Goal: Information Seeking & Learning: Learn about a topic

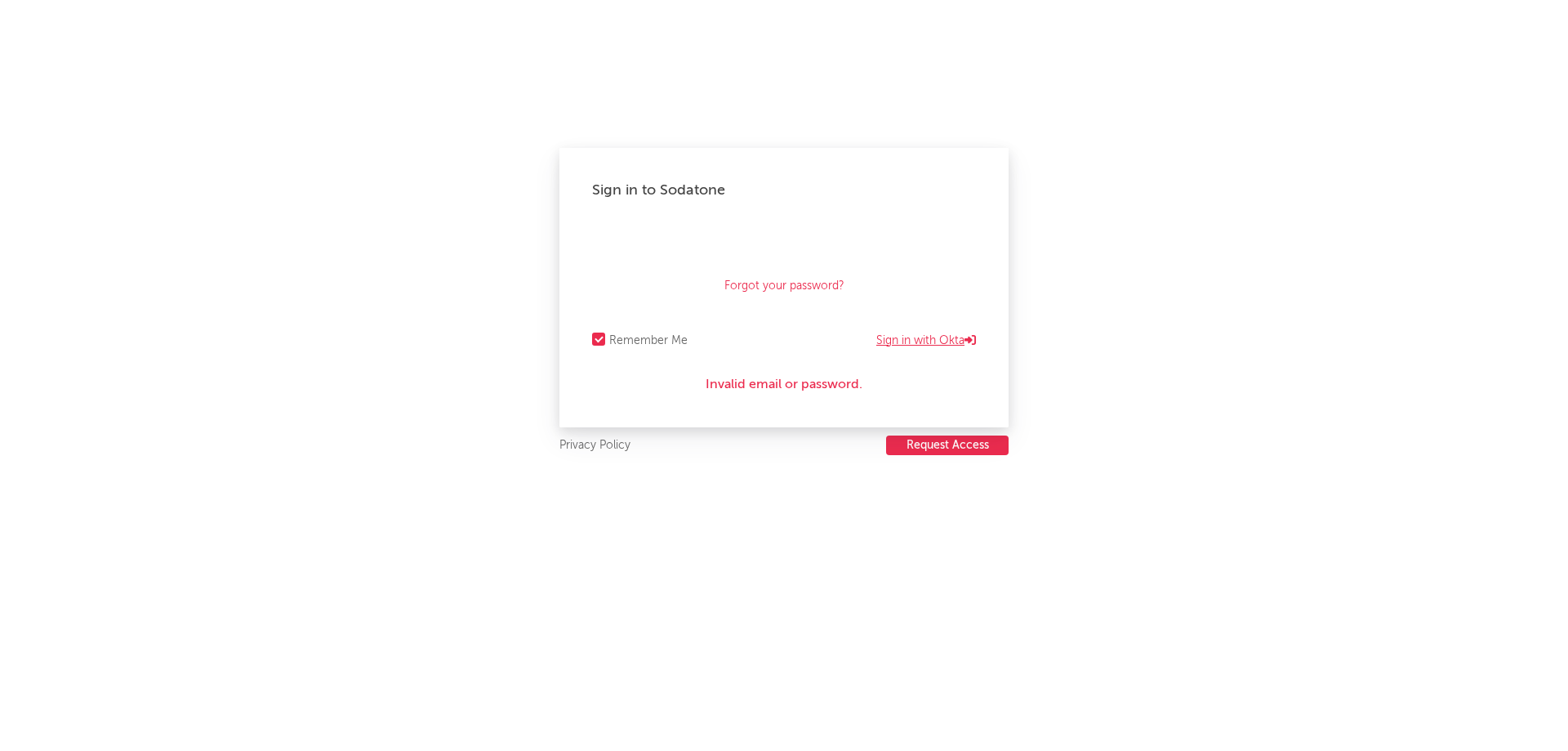
click at [909, 339] on link "Sign in with Okta" at bounding box center [926, 340] width 100 height 19
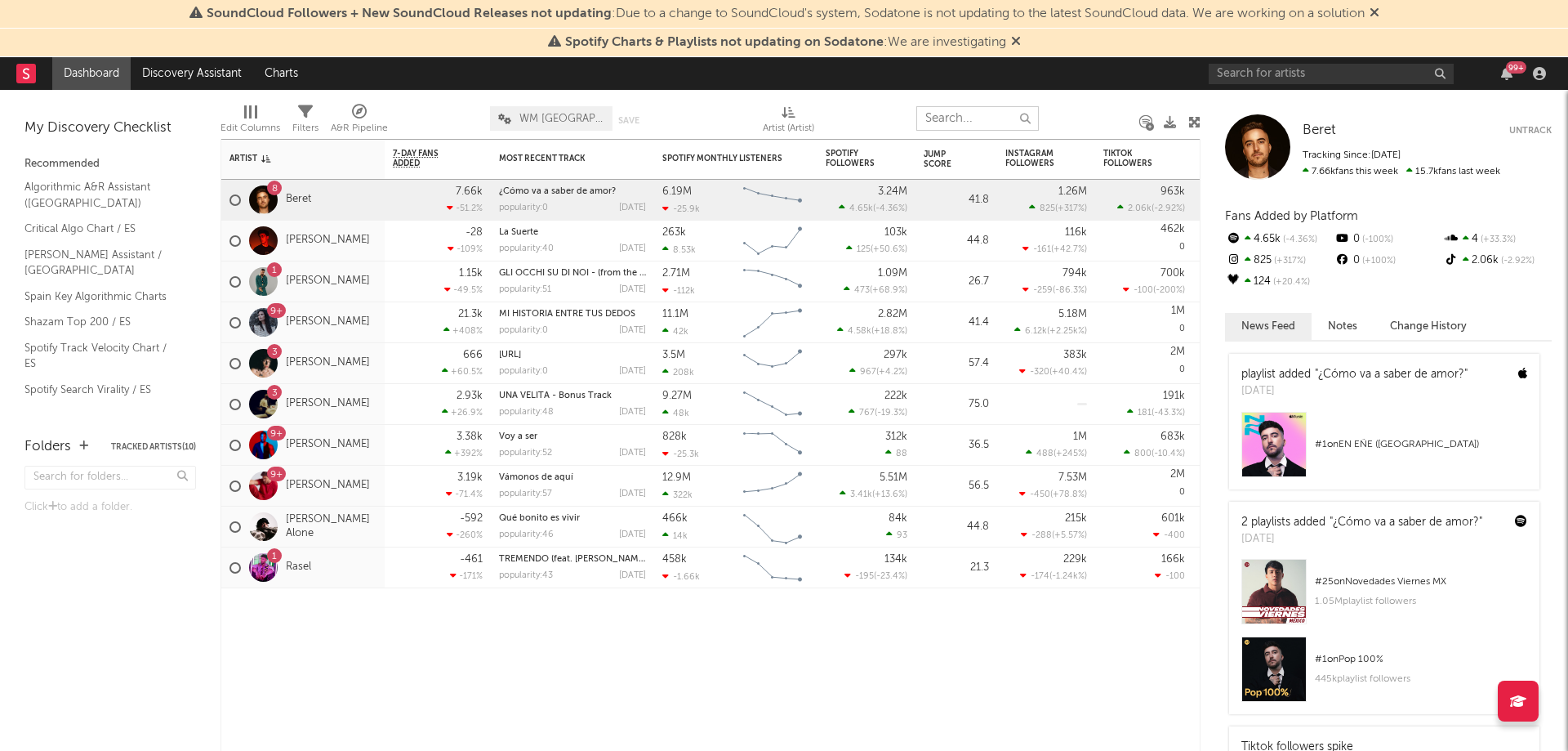
click at [942, 115] on input "text" at bounding box center [977, 118] width 122 height 24
click at [306, 482] on link "Pablo Alborán" at bounding box center [328, 486] width 84 height 14
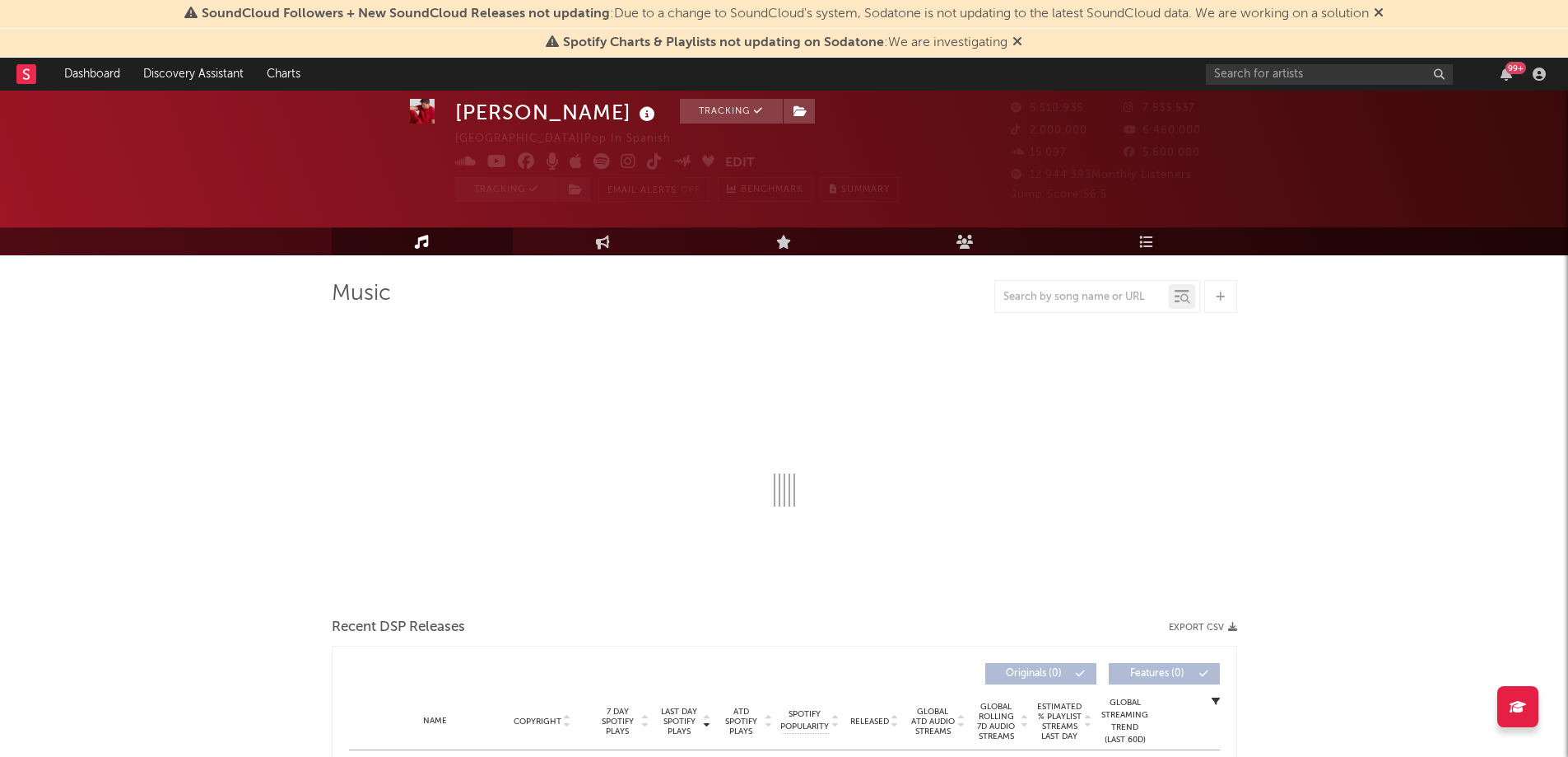
select select "6m"
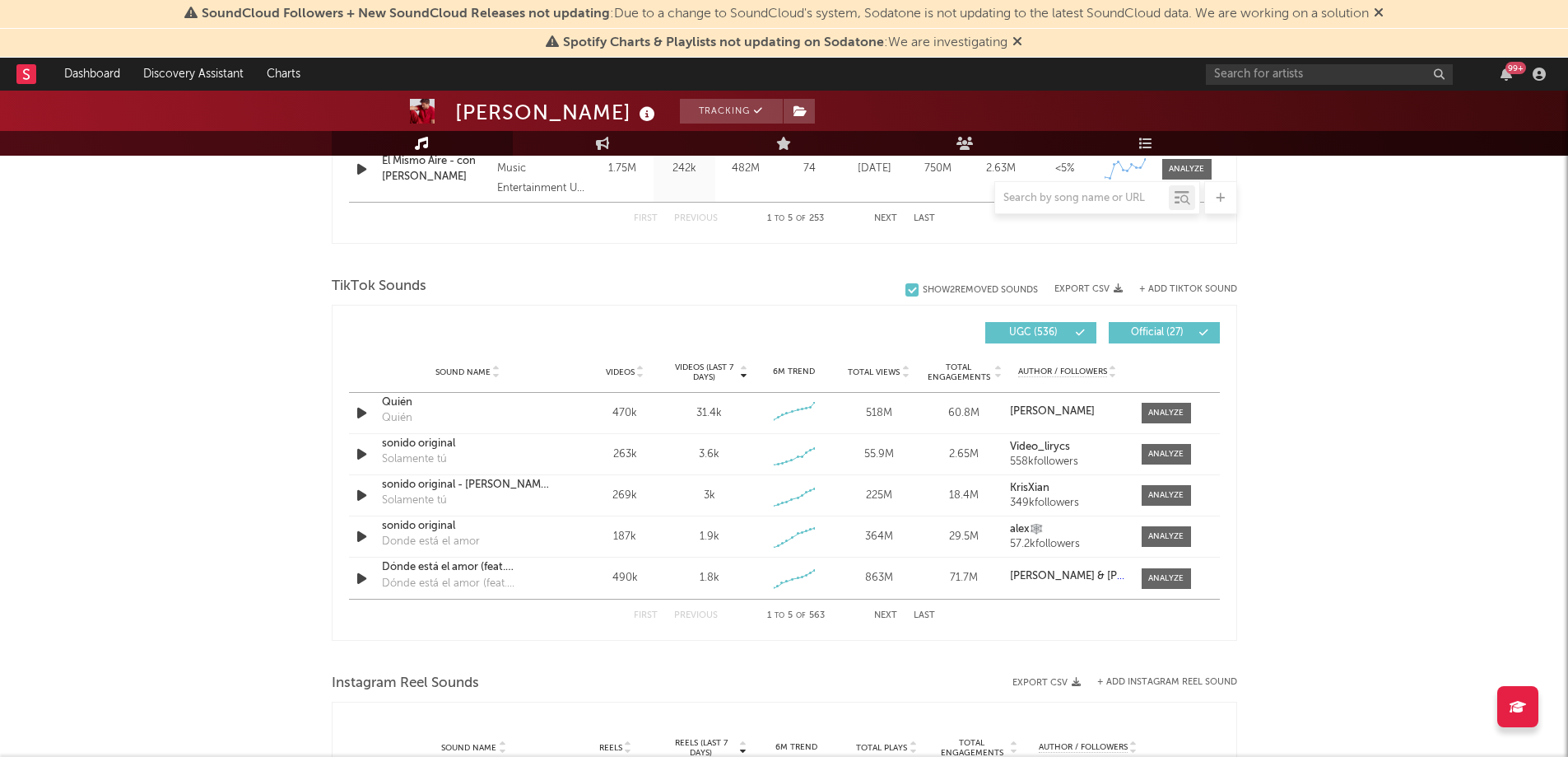
scroll to position [1023, 0]
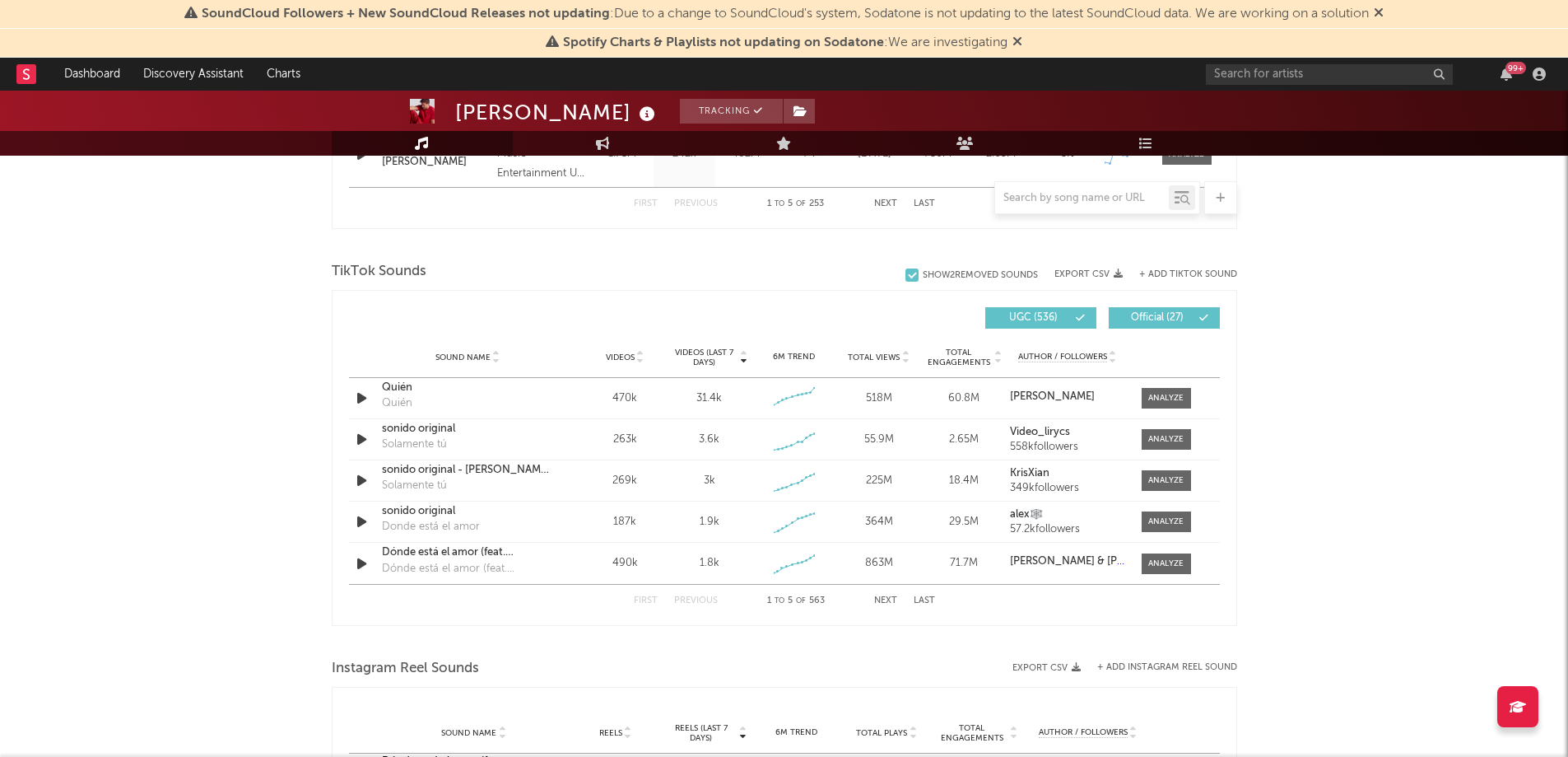
click at [888, 604] on button "Next" at bounding box center [885, 600] width 23 height 9
click at [1062, 200] on input "text" at bounding box center [1082, 198] width 174 height 13
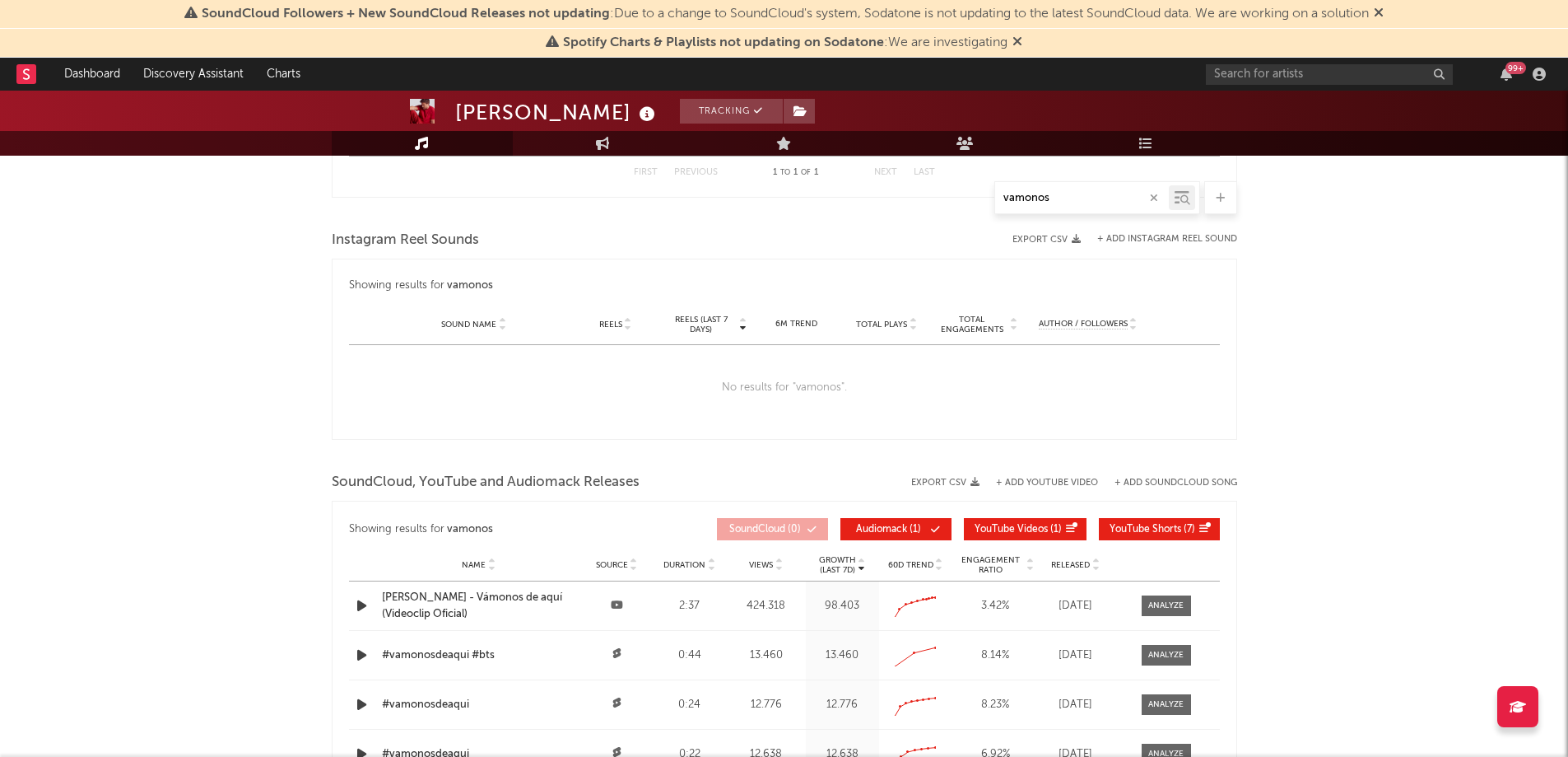
click at [1012, 198] on input "vamonos" at bounding box center [1082, 198] width 174 height 13
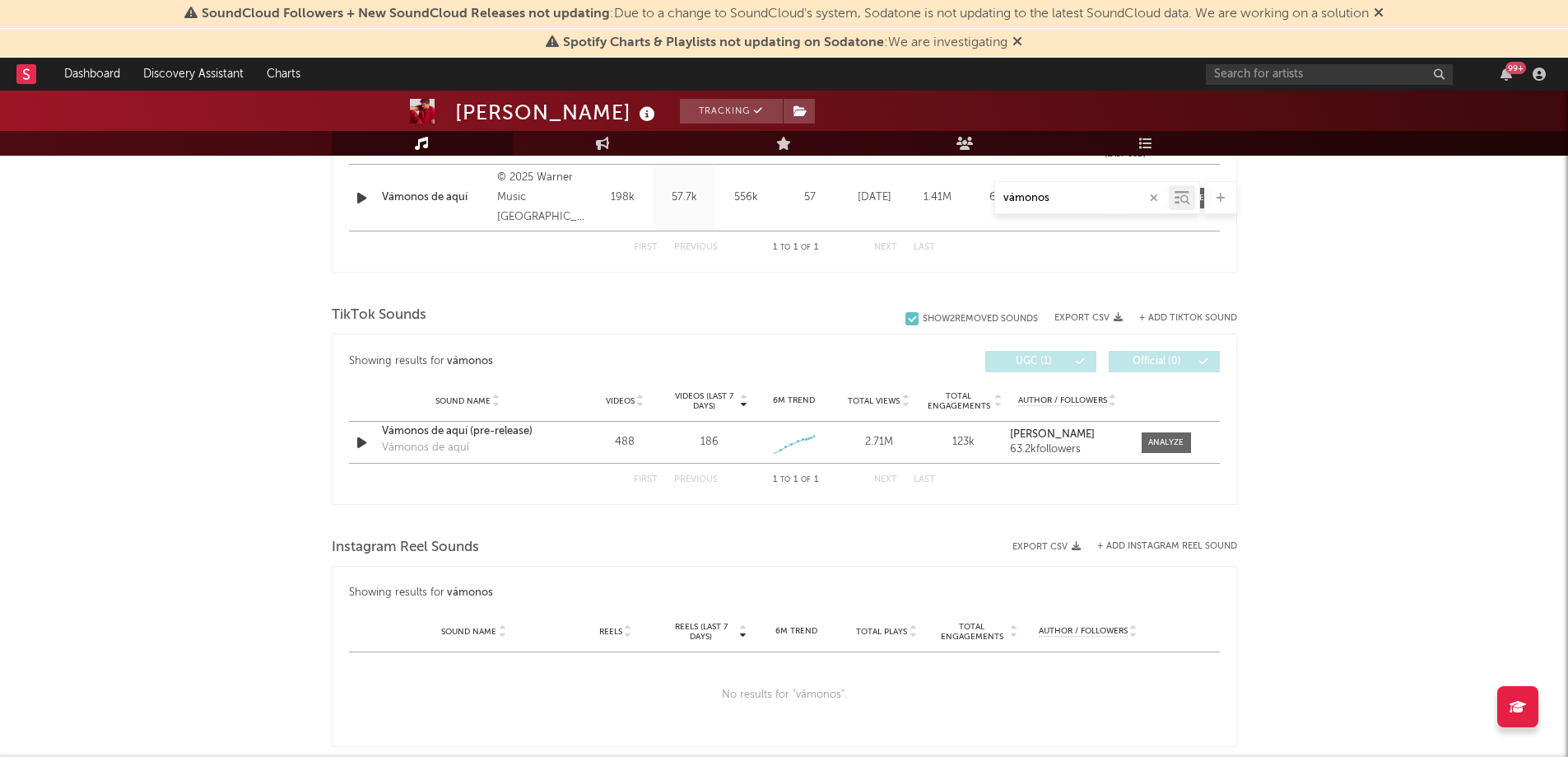
scroll to position [723, 0]
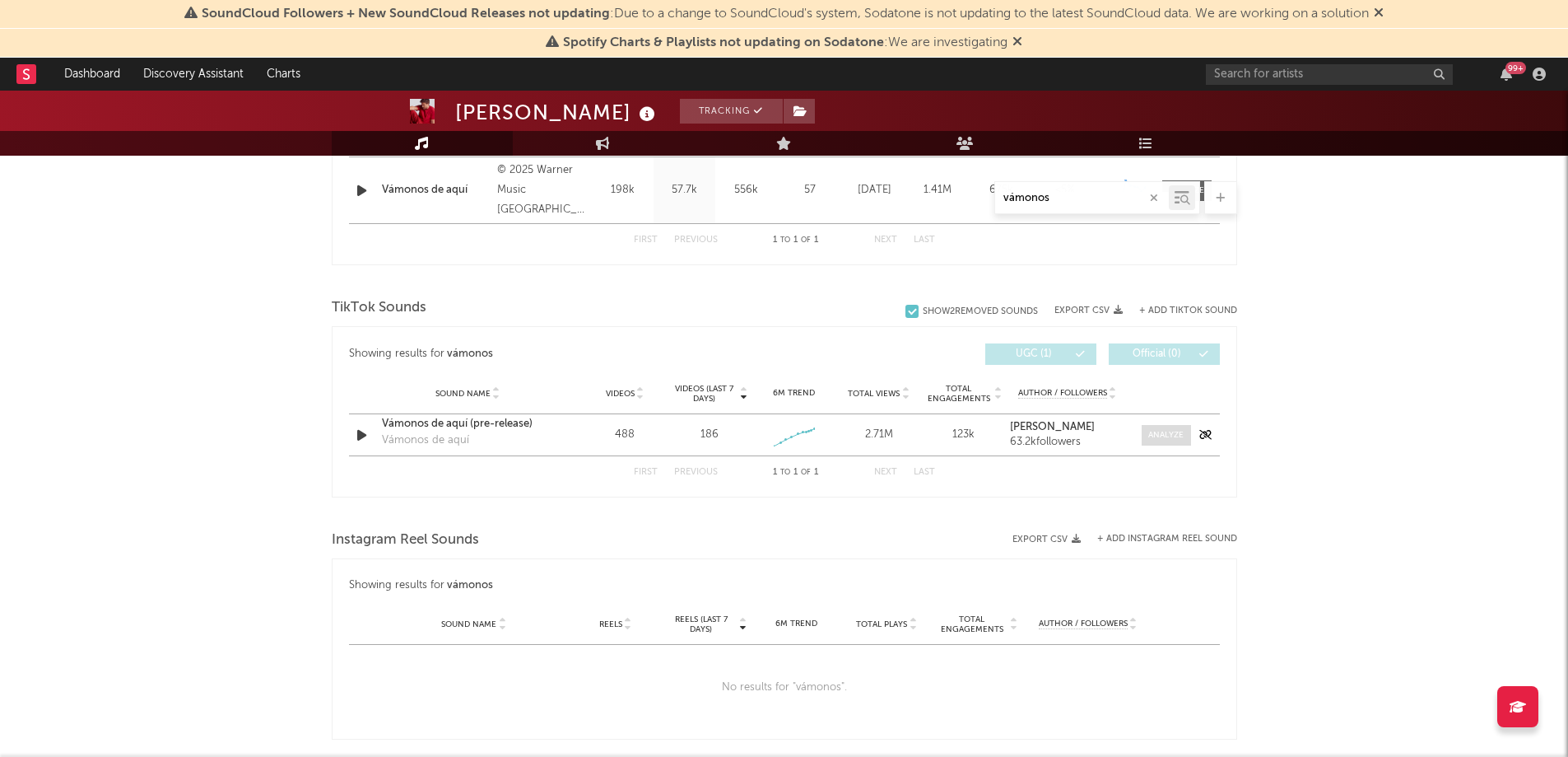
type input "vámonos"
click at [1159, 441] on span at bounding box center [1166, 435] width 49 height 20
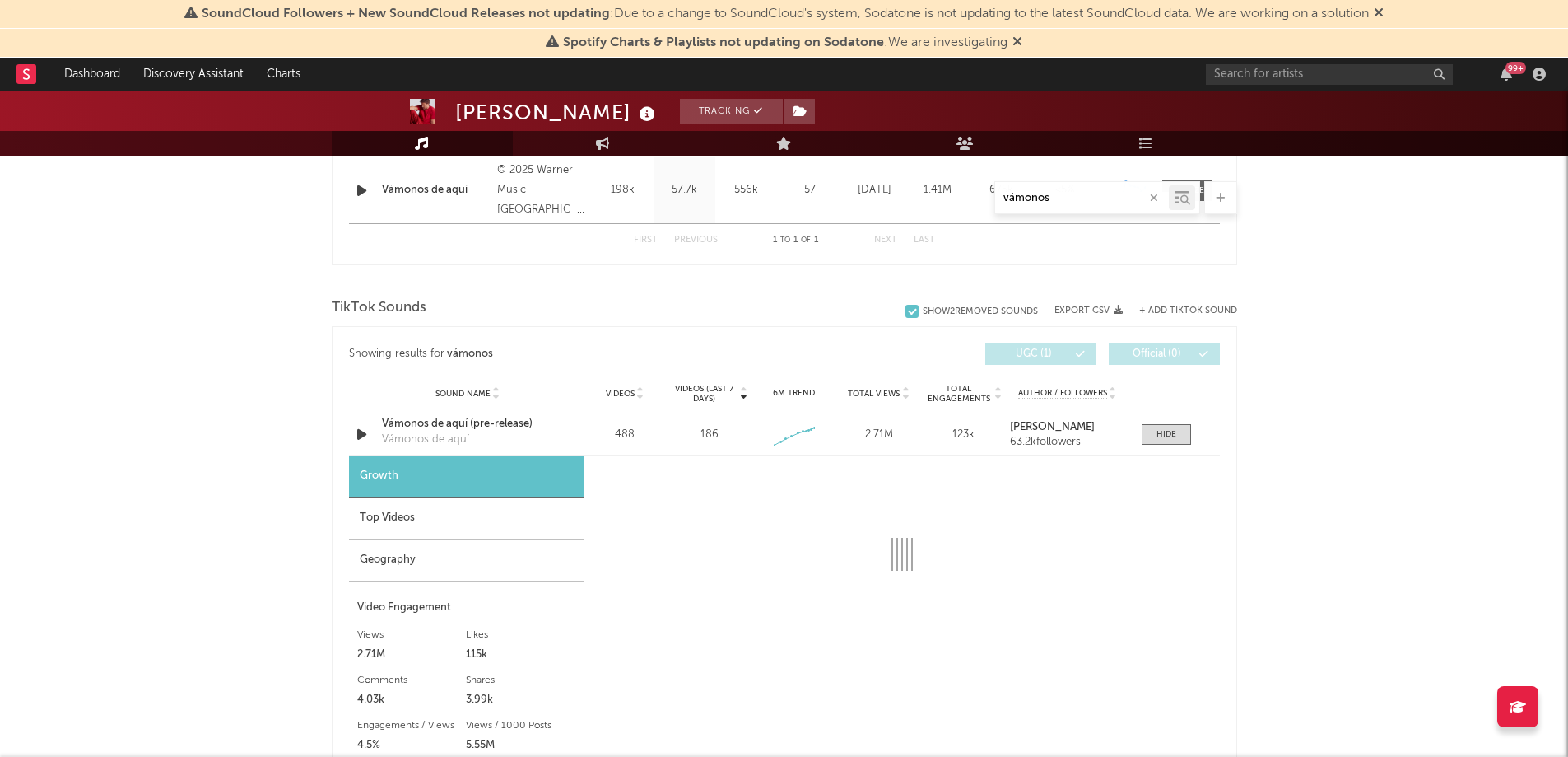
select select "1w"
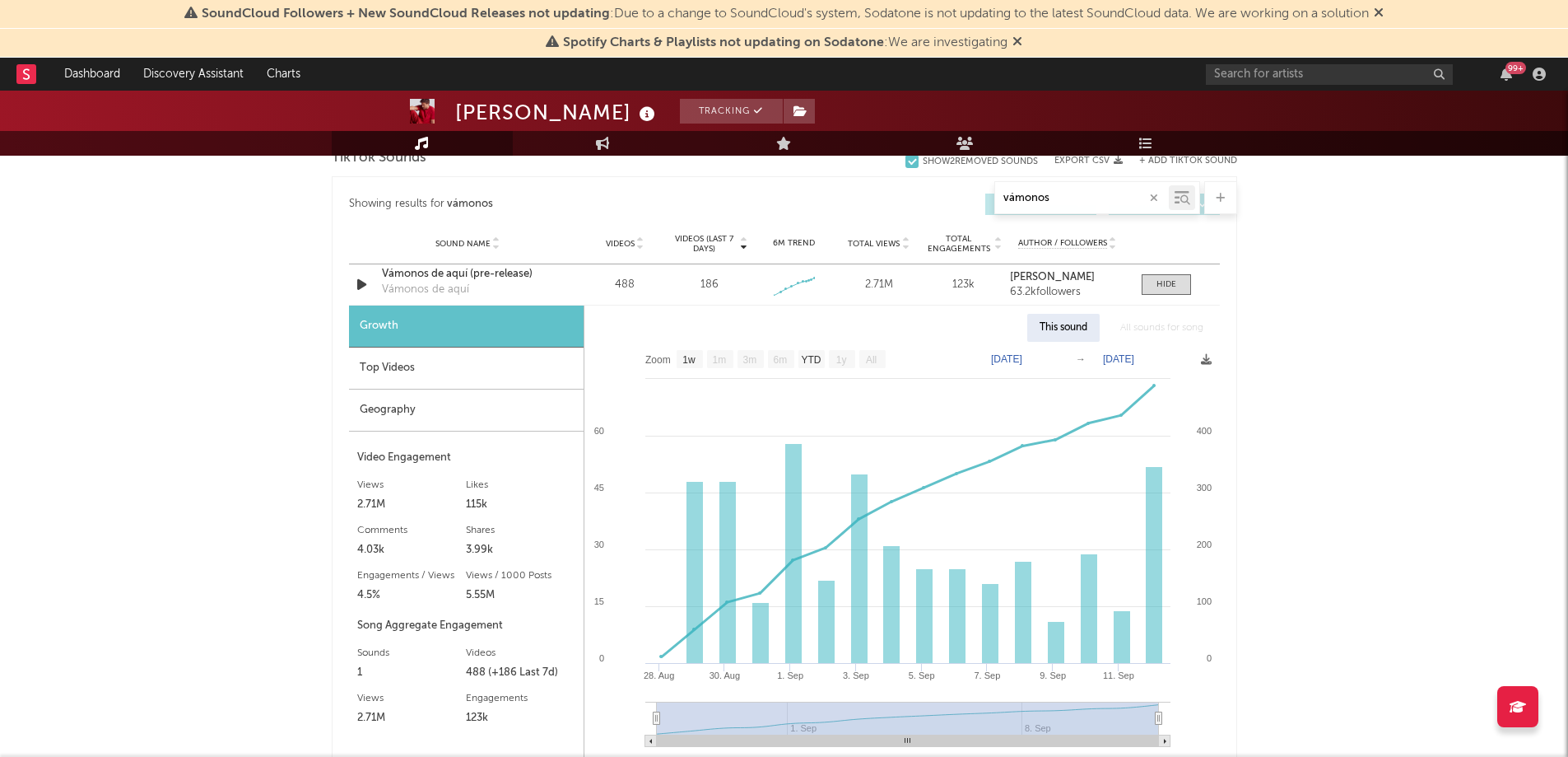
scroll to position [874, 0]
click at [429, 273] on div "Vámonos de aquí (pre-release)" at bounding box center [468, 272] width 172 height 16
click at [501, 372] on div "Top Videos" at bounding box center [466, 367] width 235 height 42
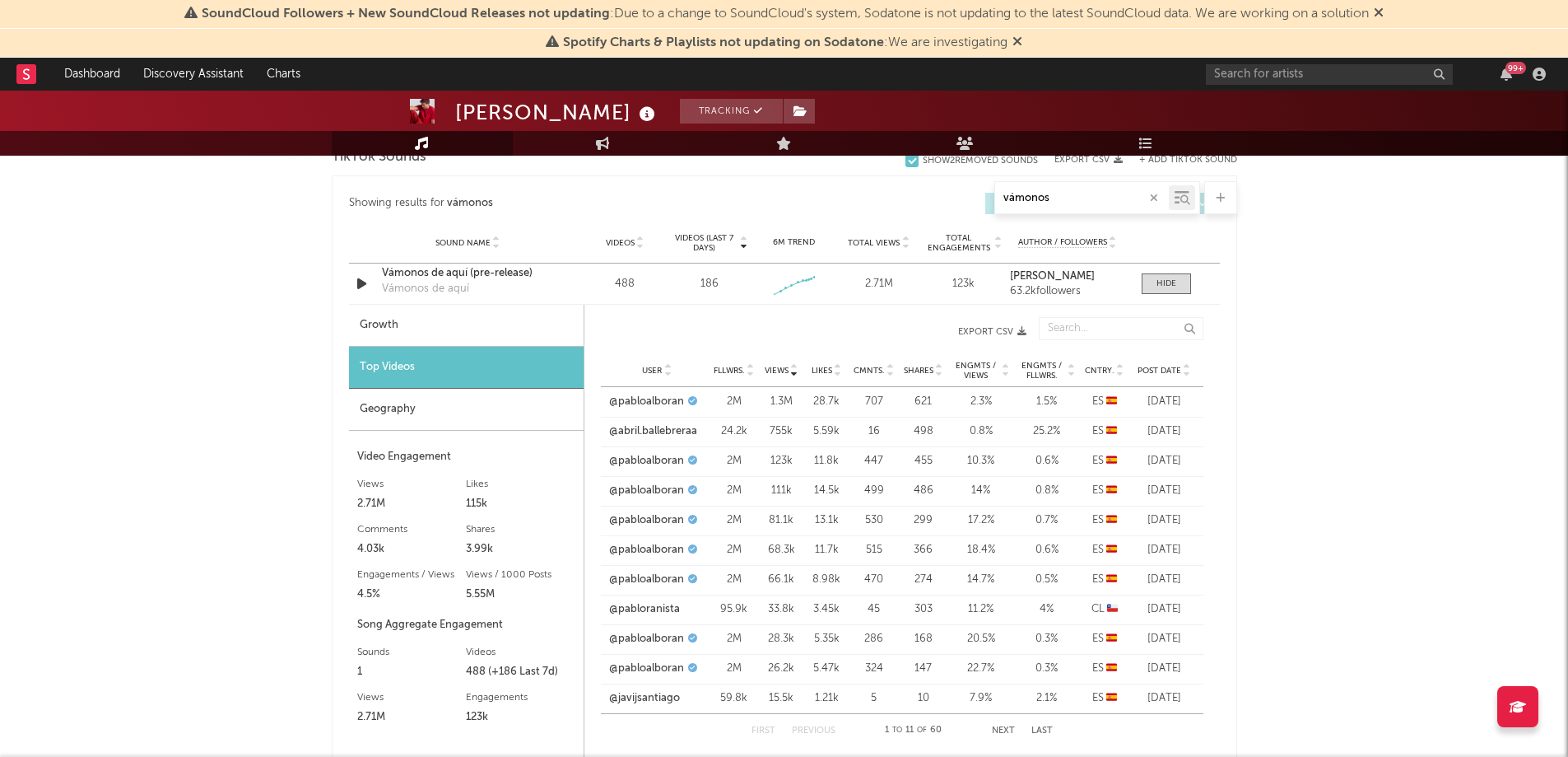
click at [1187, 373] on icon at bounding box center [1187, 374] width 9 height 7
drag, startPoint x: 1198, startPoint y: 461, endPoint x: 592, endPoint y: 413, distance: 607.9
click at [592, 413] on div "Post Date User Fllwrs. Views Likes Cmnts. Shares Engmts / Views Engmts / Fllwrs…" at bounding box center [901, 531] width 636 height 445
click at [1317, 491] on div "Pablo Alborán Tracking Spain | Pop in Spanish Edit Tracking Email Alerts Off Be…" at bounding box center [784, 407] width 1568 height 2379
drag, startPoint x: 1216, startPoint y: 515, endPoint x: 1130, endPoint y: 452, distance: 106.6
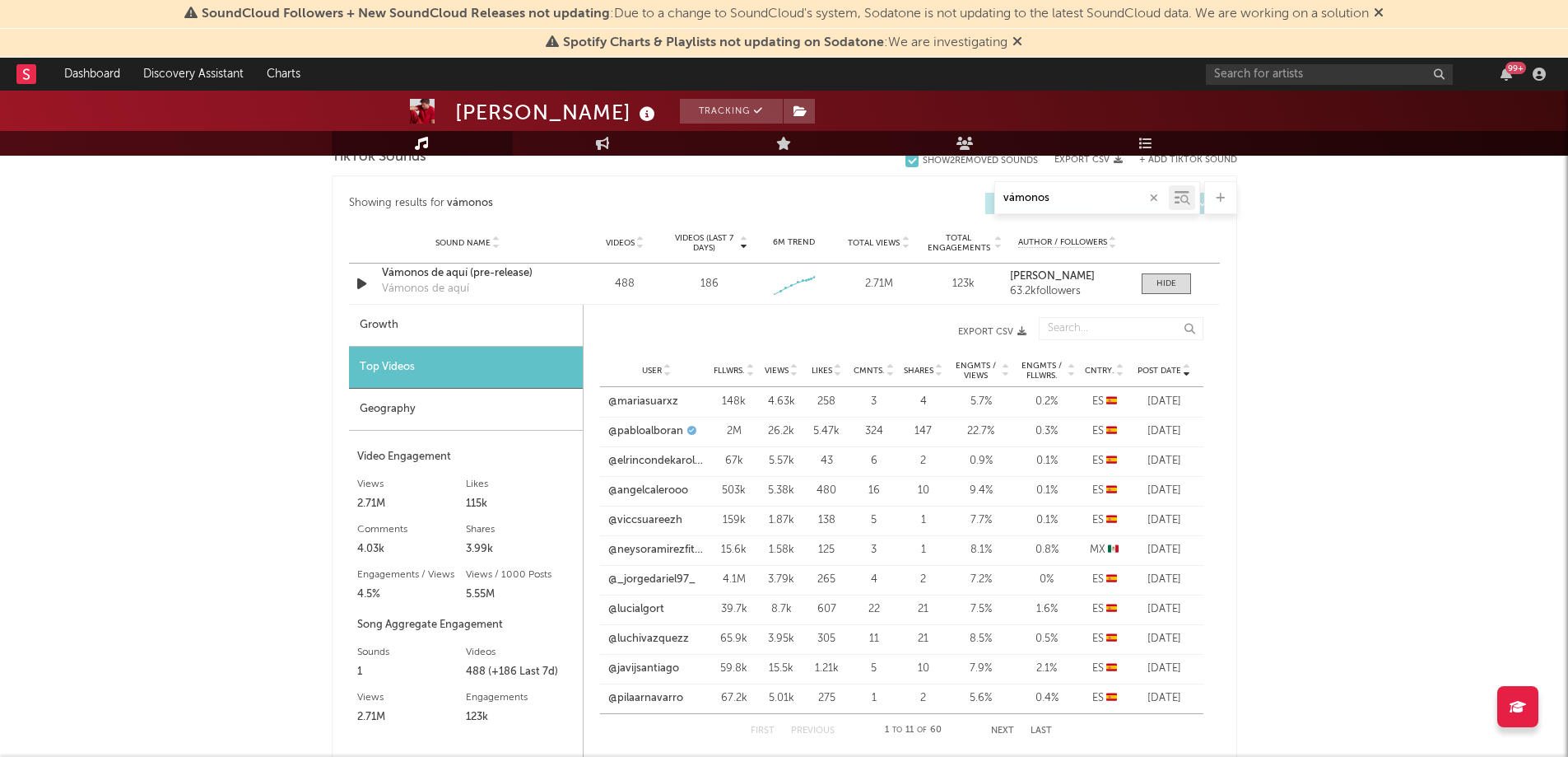
click at [1130, 452] on div "Post Date User Fllwrs. Views Likes Cmnts. Shares Engmts / Views Engmts / Fllwrs…" at bounding box center [901, 531] width 636 height 445
click at [1130, 452] on div "User @elrincondekaroltf_makeup Fllwrs. 67k Views 5.57k Likes 43 Cmnts. 6 Shares…" at bounding box center [901, 461] width 604 height 30
drag, startPoint x: 1197, startPoint y: 458, endPoint x: 812, endPoint y: 422, distance: 386.7
click at [812, 424] on div "User @mariasuarxz Fllwrs. 148k Views 4.63k Likes 258 Cmnts. 3 Shares 4 Engmts /…" at bounding box center [901, 549] width 604 height 326
click at [812, 422] on div "User @pabloalboran Fllwrs. 2M Views 26.2k Likes 5.47k Cmnts. 324 Shares 147 Eng…" at bounding box center [901, 431] width 604 height 30
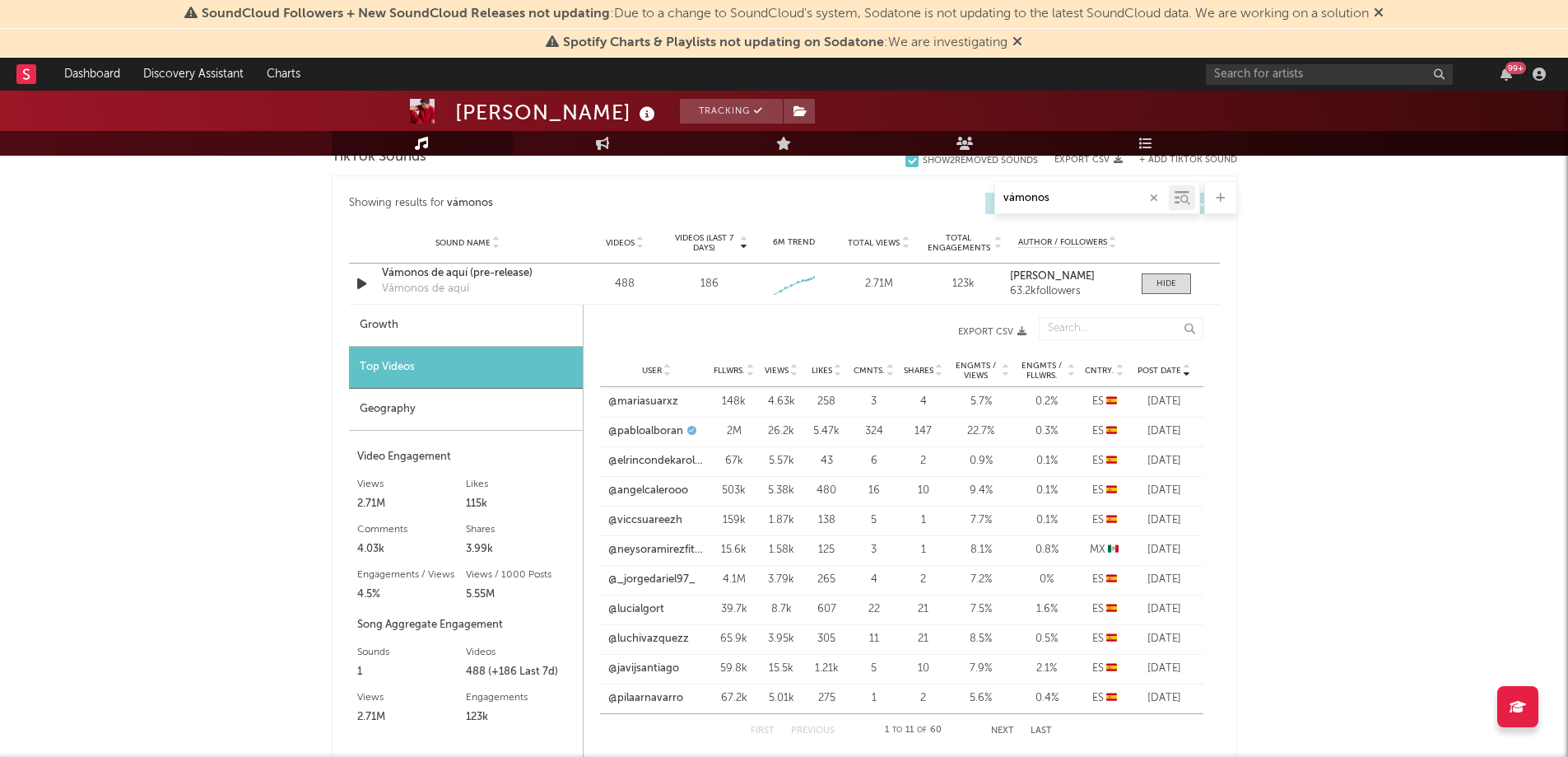
click at [1360, 486] on div "Pablo Alborán Tracking Spain | Pop in Spanish Edit Tracking Email Alerts Off Be…" at bounding box center [784, 407] width 1568 height 2379
